Goal: Transaction & Acquisition: Purchase product/service

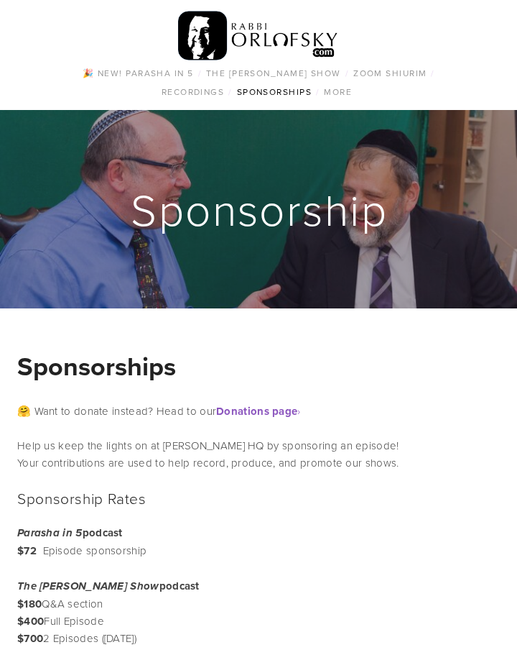
scroll to position [359, 0]
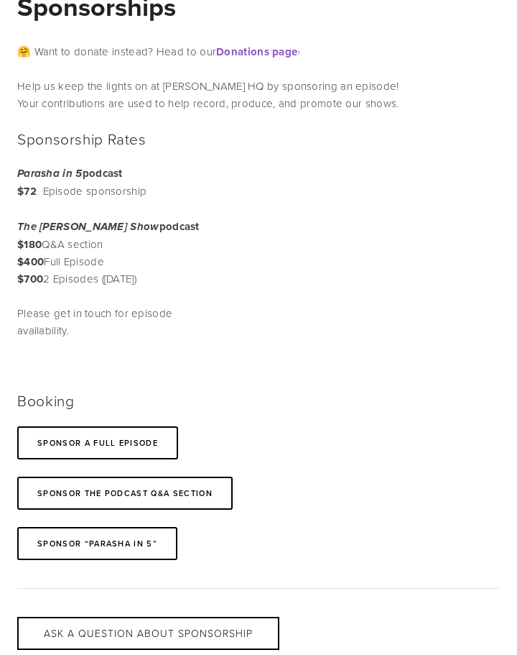
drag, startPoint x: 21, startPoint y: 277, endPoint x: 195, endPoint y: 279, distance: 173.9
click at [195, 279] on p "The [PERSON_NAME] Show podcast $180 Q&A section $400 Full Episode $700 2 Episod…" at bounding box center [110, 253] width 187 height 70
click at [223, 275] on div "Sponsorships 🤗 Want to donate instead? Head to our Donations page › Help us kee…" at bounding box center [258, 322] width 507 height 672
drag, startPoint x: 19, startPoint y: 257, endPoint x: 113, endPoint y: 262, distance: 93.5
click at [113, 262] on p "The [PERSON_NAME] Show podcast $180 Q&A section $400 Full Episode $700 2 Episod…" at bounding box center [110, 253] width 187 height 70
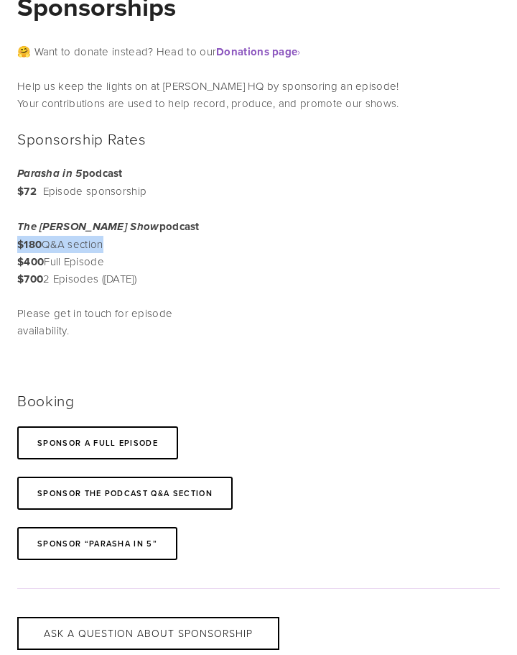
drag, startPoint x: 18, startPoint y: 240, endPoint x: 108, endPoint y: 241, distance: 89.8
click at [108, 241] on p "The [PERSON_NAME] Show podcast $180 Q&A section $400 Full Episode $700 2 Episod…" at bounding box center [110, 253] width 187 height 70
click at [138, 244] on p "The [PERSON_NAME] Show podcast $180 Q&A section $400 Full Episode $700 2 Episod…" at bounding box center [110, 253] width 187 height 70
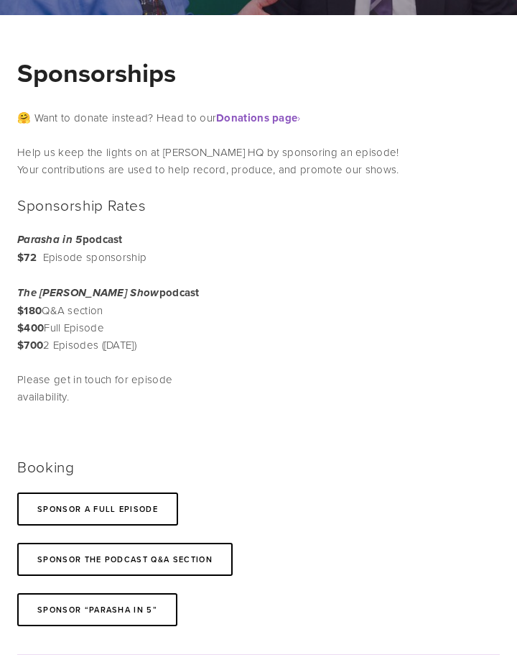
scroll to position [287, 0]
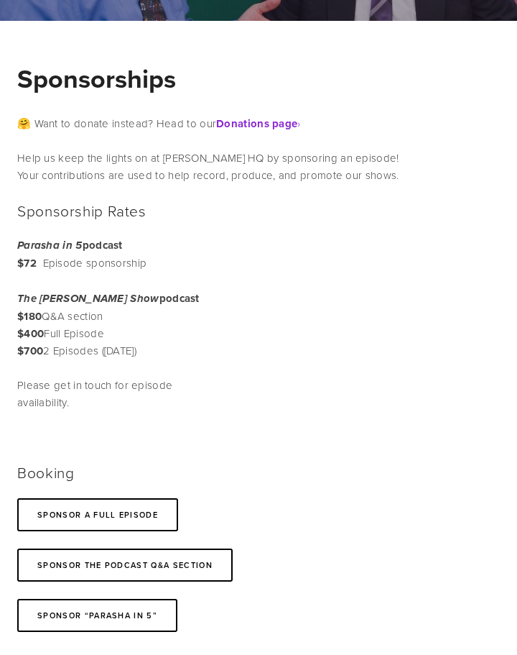
click at [243, 126] on strong "Donations page" at bounding box center [256, 124] width 81 height 16
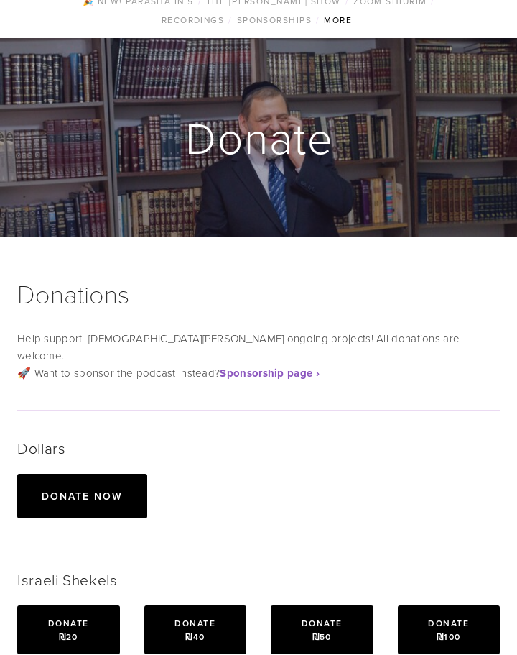
scroll to position [216, 0]
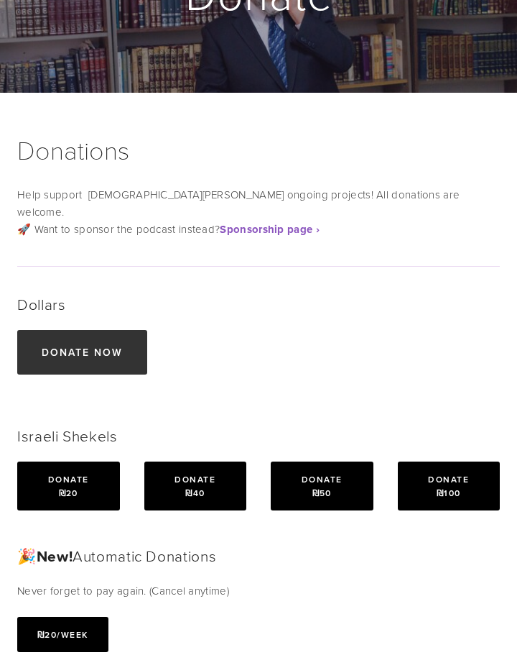
click at [96, 348] on link "Donate now" at bounding box center [82, 352] width 130 height 45
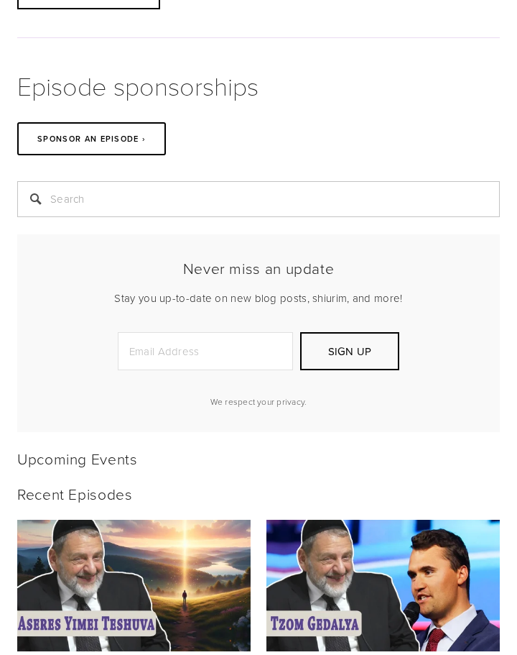
scroll to position [1150, 0]
